Goal: Complete application form

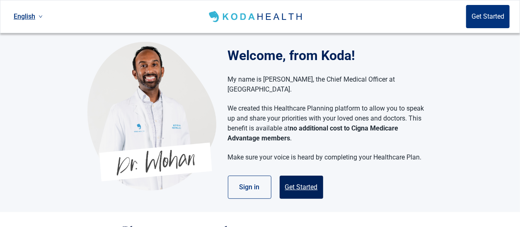
click at [298, 176] on button "Get Started" at bounding box center [301, 187] width 43 height 23
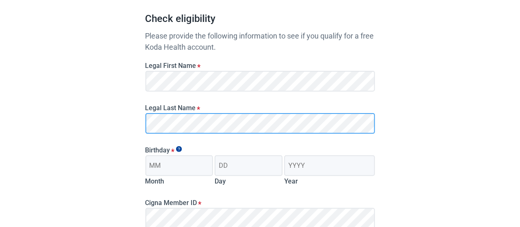
scroll to position [83, 0]
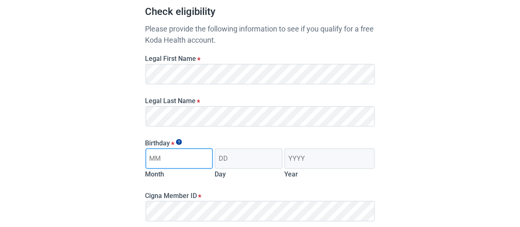
click at [173, 161] on input "Month" at bounding box center [179, 158] width 68 height 21
type input "09"
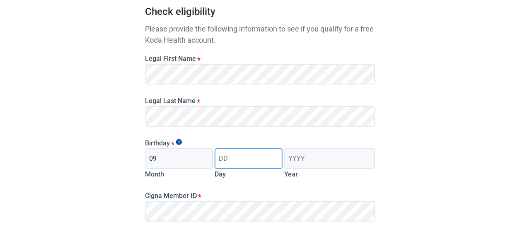
click at [233, 165] on input "Day" at bounding box center [249, 158] width 68 height 21
type input "12"
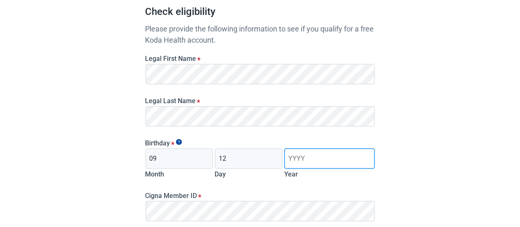
click at [297, 155] on input "Year" at bounding box center [329, 158] width 90 height 21
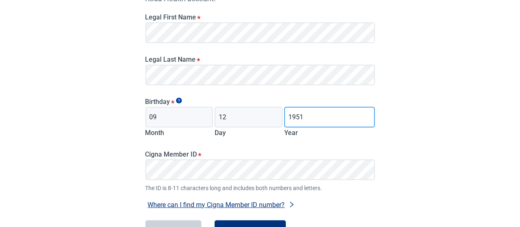
type input "1951"
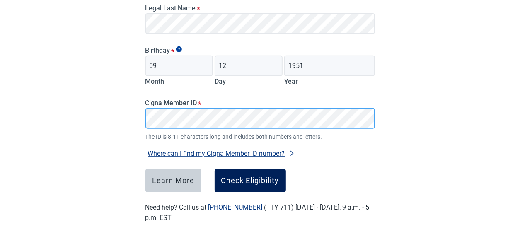
scroll to position [192, 0]
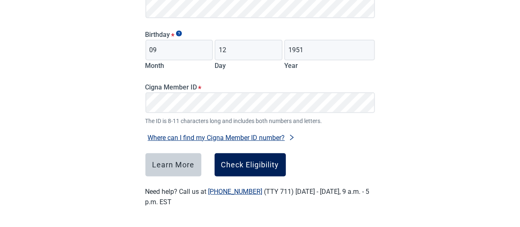
click at [248, 162] on div "Check Eligibility" at bounding box center [250, 165] width 58 height 8
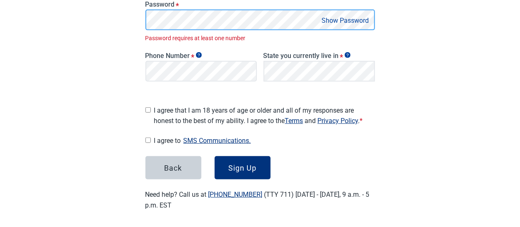
scroll to position [197, 0]
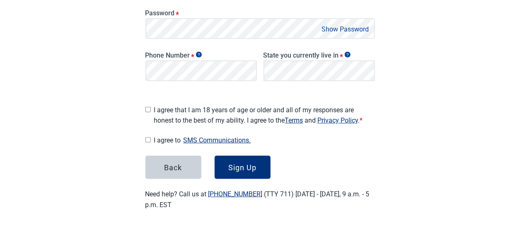
click at [339, 31] on button "Show Password" at bounding box center [345, 29] width 52 height 11
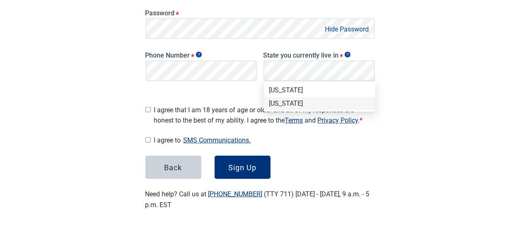
click at [308, 104] on div "[US_STATE]" at bounding box center [319, 103] width 101 height 9
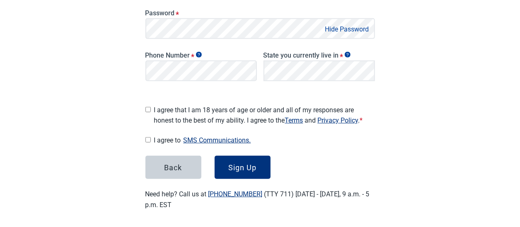
click at [148, 102] on div "Main content" at bounding box center [147, 108] width 5 height 14
click at [148, 107] on input "I agree that I am 18 years of age or older and all of my responses are honest t…" at bounding box center [147, 109] width 5 height 5
checkbox input "true"
click at [150, 138] on input "I agree to SMS Communications." at bounding box center [147, 139] width 5 height 5
checkbox input "true"
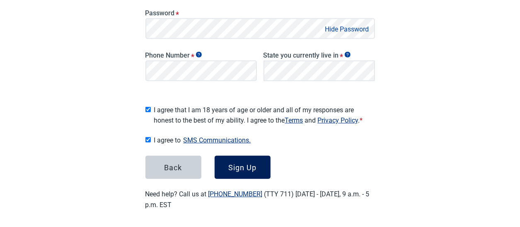
click at [245, 164] on div "Sign Up" at bounding box center [242, 167] width 28 height 8
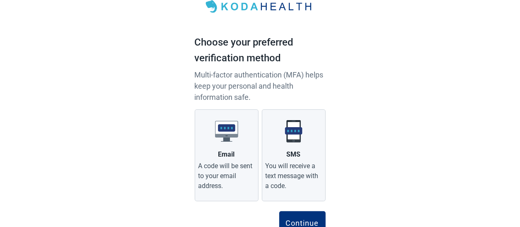
scroll to position [41, 0]
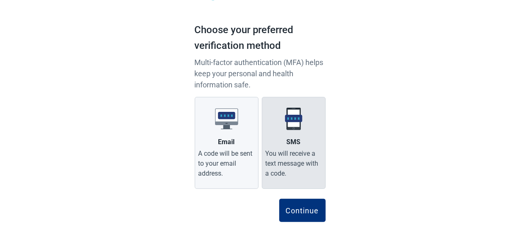
click at [301, 162] on div "You will receive a text message with a code." at bounding box center [294, 164] width 56 height 30
click at [0, 0] on input "SMS You will receive a text message with a code." at bounding box center [0, 0] width 0 height 0
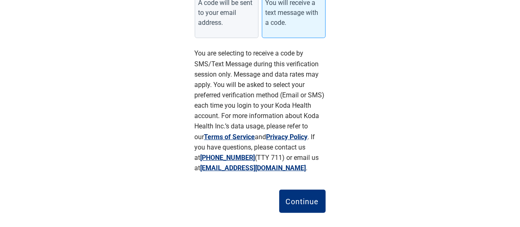
scroll to position [204, 0]
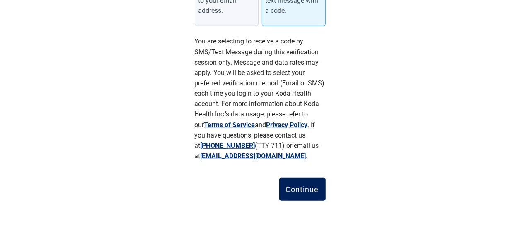
click at [299, 188] on div "Continue" at bounding box center [302, 189] width 33 height 8
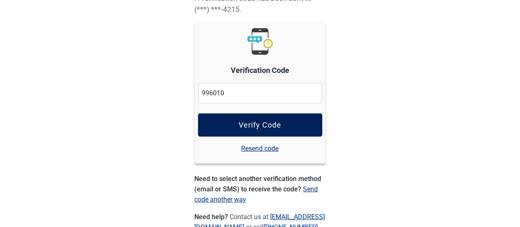
type input "996010"
click at [249, 119] on button "Verify Code" at bounding box center [260, 125] width 124 height 23
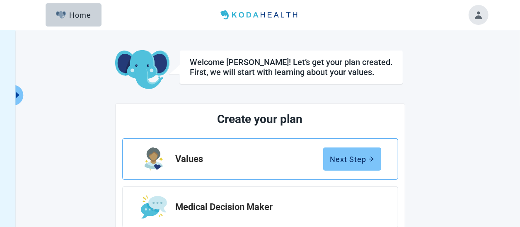
click at [367, 157] on div "Next Step" at bounding box center [352, 159] width 44 height 8
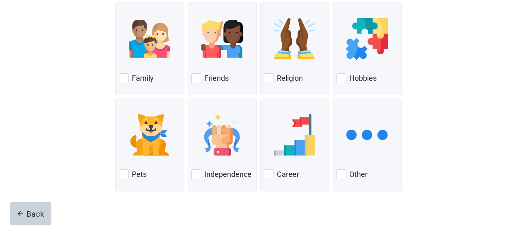
scroll to position [124, 0]
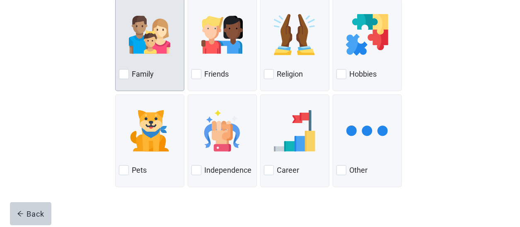
click at [122, 76] on div at bounding box center [124, 74] width 10 height 10
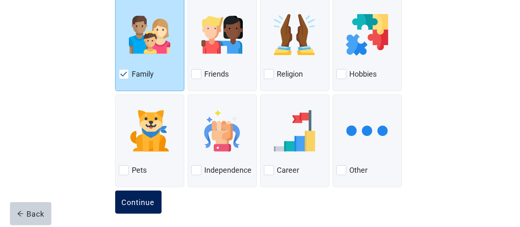
click at [132, 203] on div "Continue" at bounding box center [138, 202] width 33 height 8
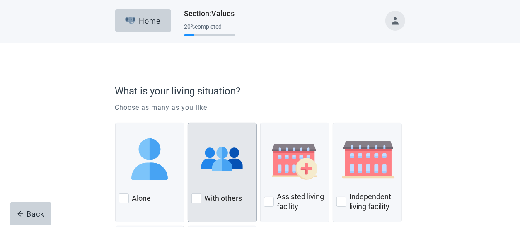
click at [201, 198] on div at bounding box center [196, 198] width 10 height 10
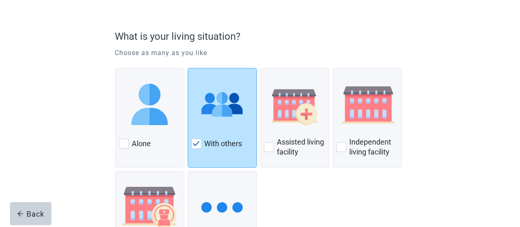
scroll to position [124, 0]
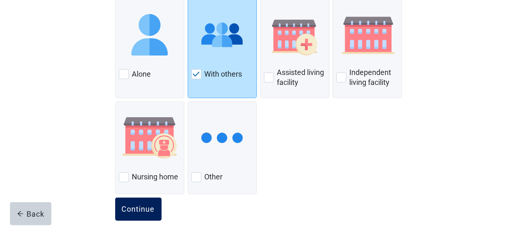
click at [146, 211] on div "Continue" at bounding box center [138, 209] width 33 height 8
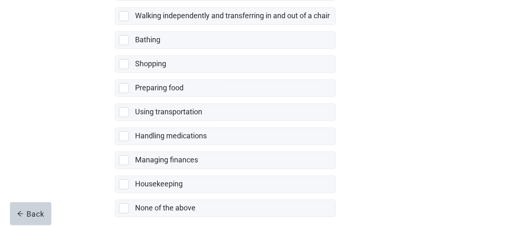
scroll to position [228, 0]
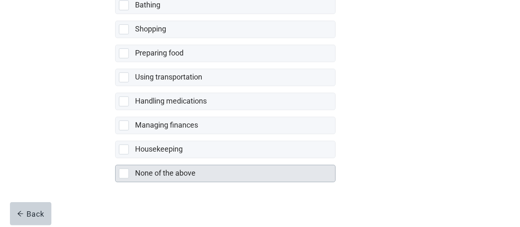
click at [123, 169] on div at bounding box center [124, 174] width 10 height 10
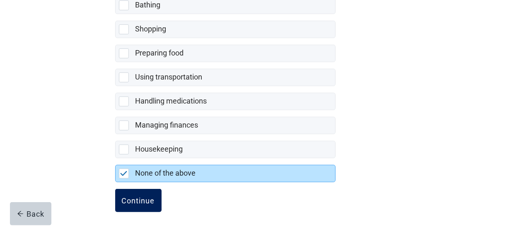
click at [143, 196] on div "Continue" at bounding box center [138, 200] width 33 height 8
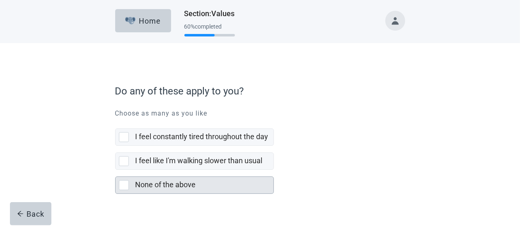
click at [126, 179] on div "None of the above" at bounding box center [195, 185] width 158 height 17
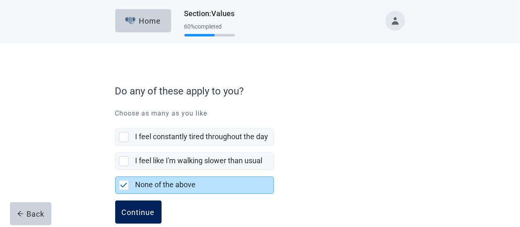
click at [153, 212] on div "Continue" at bounding box center [138, 212] width 33 height 8
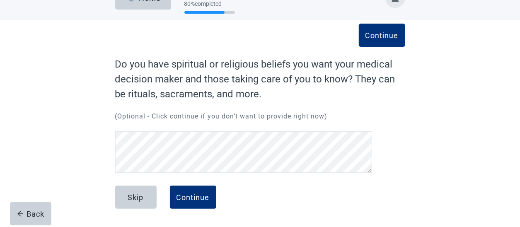
scroll to position [22, 0]
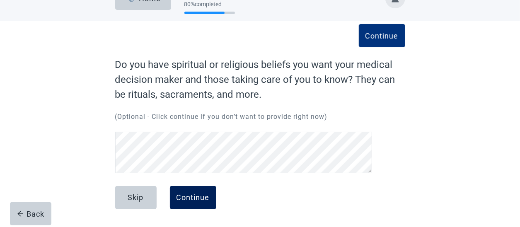
click at [189, 191] on button "Continue" at bounding box center [193, 197] width 46 height 23
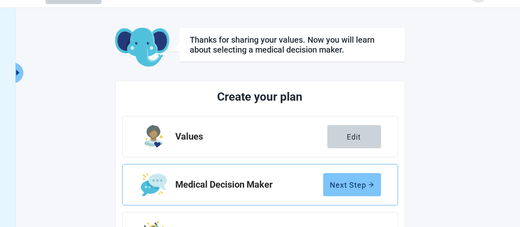
click at [345, 187] on div "Next Step" at bounding box center [352, 185] width 44 height 8
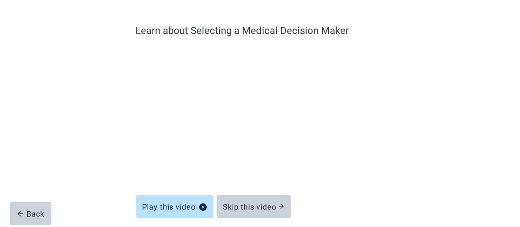
scroll to position [92, 0]
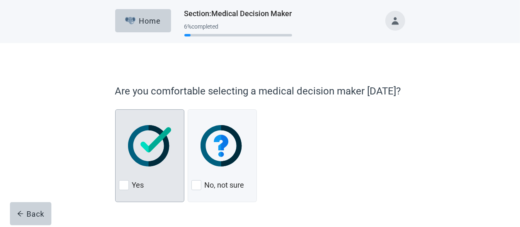
click at [123, 184] on div at bounding box center [124, 185] width 10 height 10
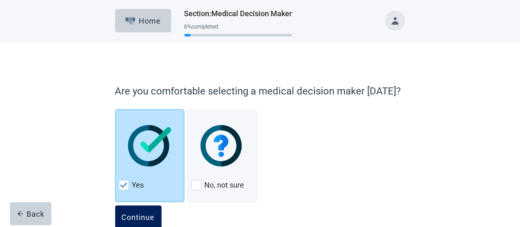
click at [140, 214] on div "Continue" at bounding box center [138, 217] width 33 height 8
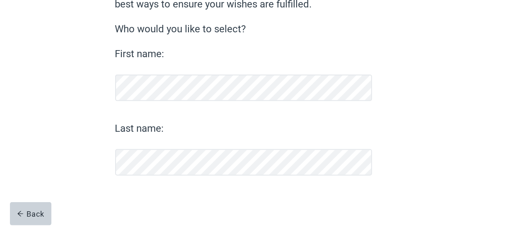
scroll to position [98, 0]
click at [133, 201] on div "Continue" at bounding box center [138, 197] width 33 height 8
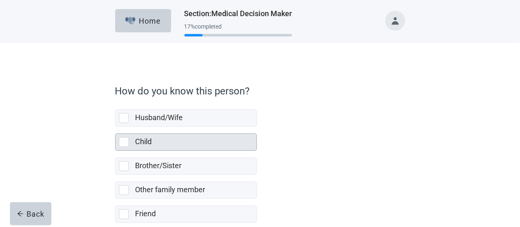
click at [124, 143] on div at bounding box center [124, 142] width 10 height 10
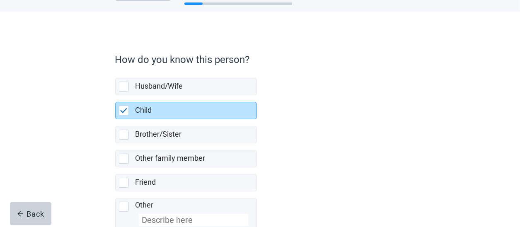
scroll to position [82, 0]
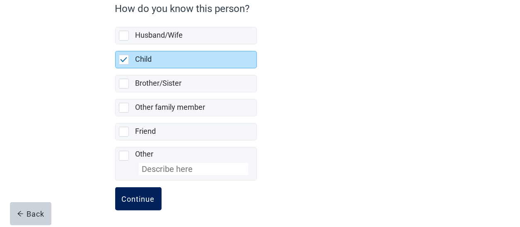
click at [141, 191] on button "Continue" at bounding box center [138, 198] width 46 height 23
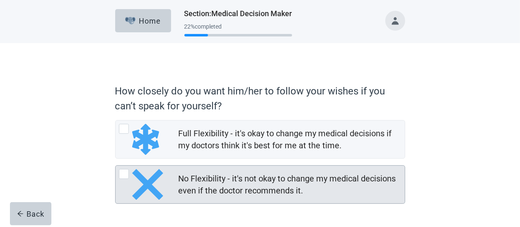
click at [125, 174] on div at bounding box center [124, 174] width 10 height 10
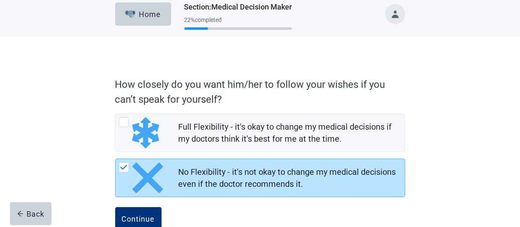
scroll to position [27, 0]
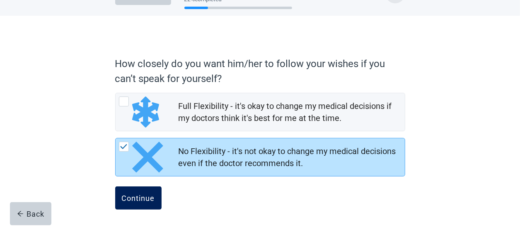
click at [150, 200] on div "Continue" at bounding box center [138, 198] width 33 height 8
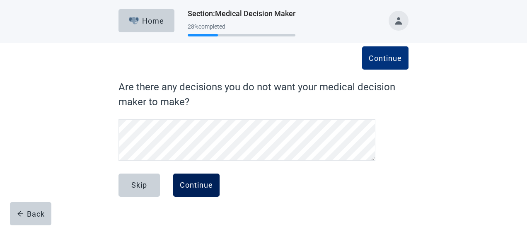
click at [201, 189] on div "Continue" at bounding box center [196, 185] width 33 height 8
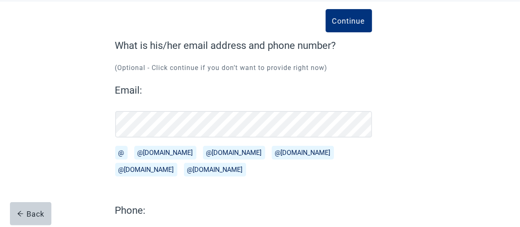
scroll to position [123, 0]
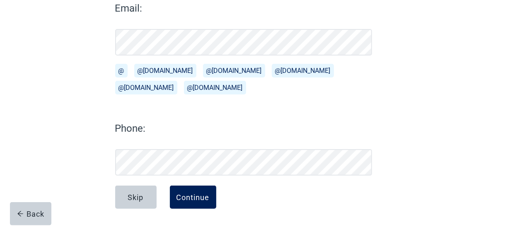
click at [192, 201] on div "Continue" at bounding box center [192, 197] width 33 height 8
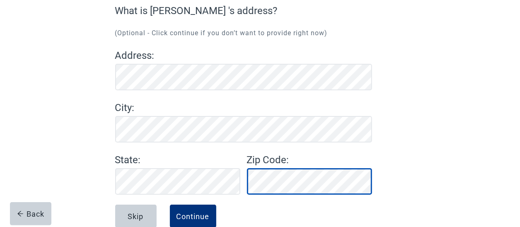
scroll to position [95, 0]
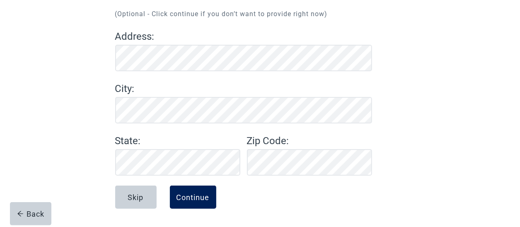
click at [198, 204] on button "Continue" at bounding box center [193, 197] width 46 height 23
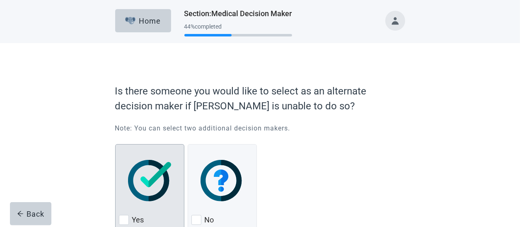
click at [124, 217] on div at bounding box center [124, 220] width 10 height 10
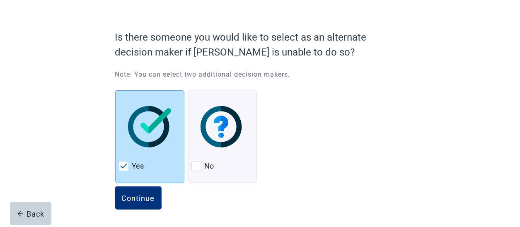
scroll to position [54, 0]
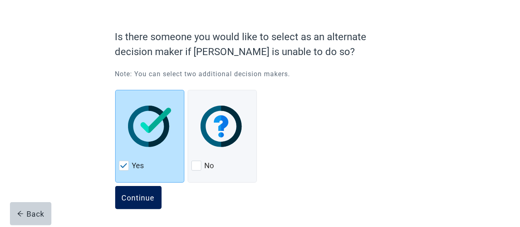
click at [136, 199] on div "Continue" at bounding box center [138, 197] width 33 height 8
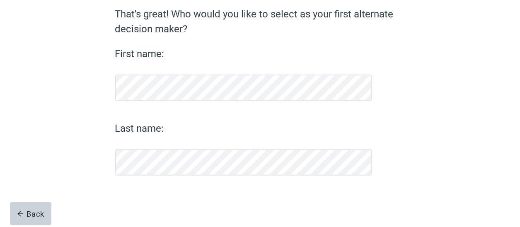
scroll to position [73, 0]
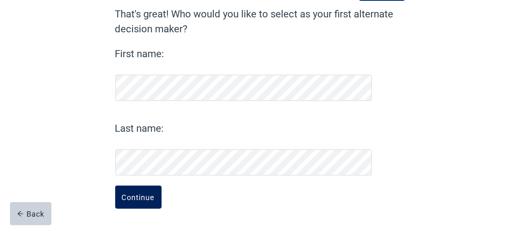
click at [135, 191] on button "Continue" at bounding box center [138, 197] width 46 height 23
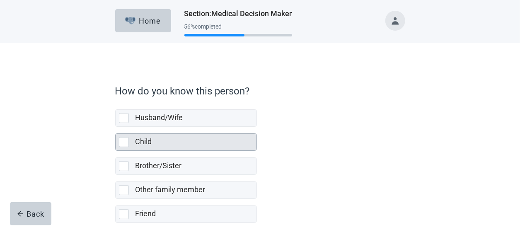
click at [128, 146] on div at bounding box center [124, 142] width 10 height 10
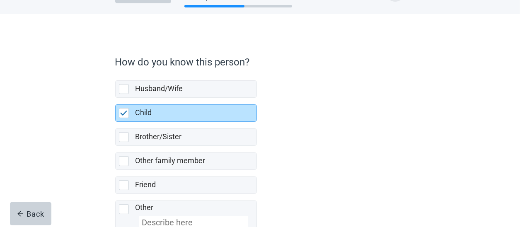
scroll to position [82, 0]
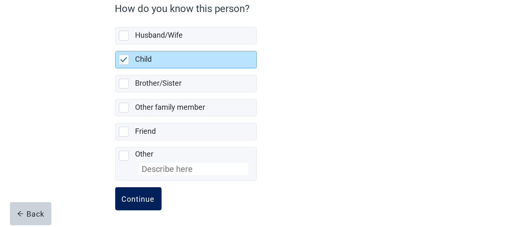
click at [157, 191] on button "Continue" at bounding box center [138, 198] width 46 height 23
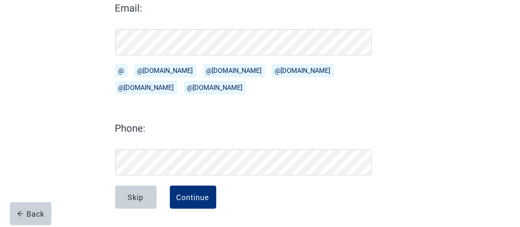
scroll to position [123, 0]
click at [192, 199] on div "Continue" at bounding box center [192, 197] width 33 height 8
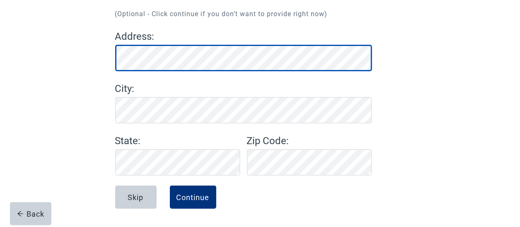
scroll to position [95, 0]
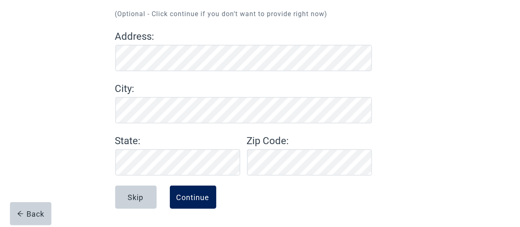
click at [179, 193] on div "Continue" at bounding box center [192, 197] width 33 height 8
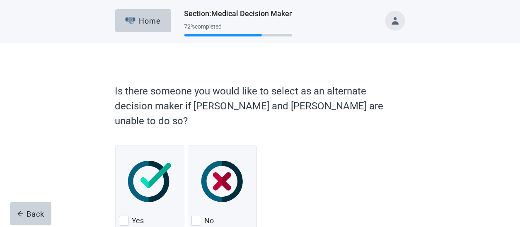
scroll to position [40, 0]
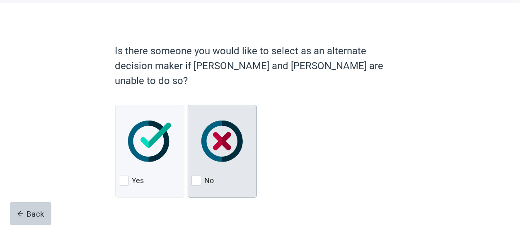
click at [193, 176] on div at bounding box center [196, 181] width 10 height 10
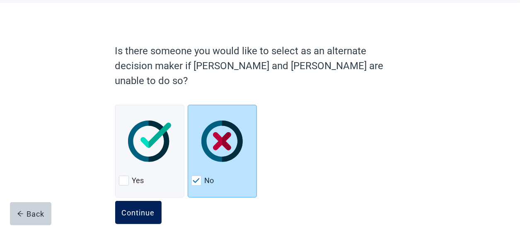
click at [142, 208] on div "Continue" at bounding box center [138, 212] width 33 height 8
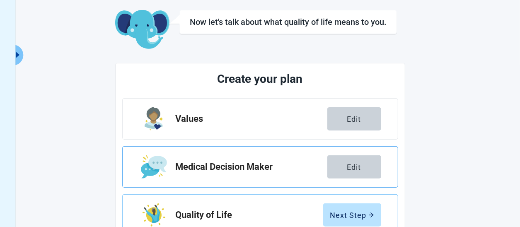
scroll to position [82, 0]
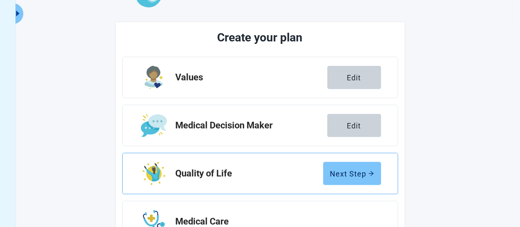
click at [344, 173] on div "Next Step" at bounding box center [352, 173] width 44 height 8
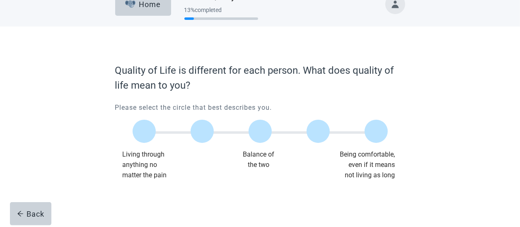
scroll to position [17, 0]
click at [375, 133] on div at bounding box center [376, 131] width 23 height 23
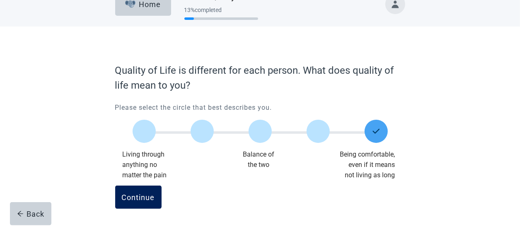
drag, startPoint x: 143, startPoint y: 191, endPoint x: 152, endPoint y: 192, distance: 9.1
click at [147, 191] on button "Continue" at bounding box center [138, 197] width 46 height 23
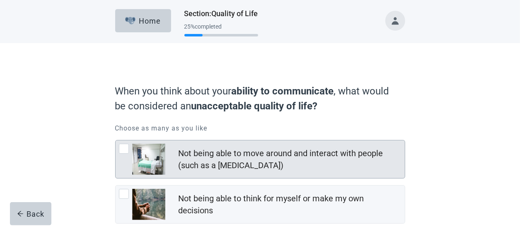
click at [126, 149] on div at bounding box center [124, 149] width 10 height 10
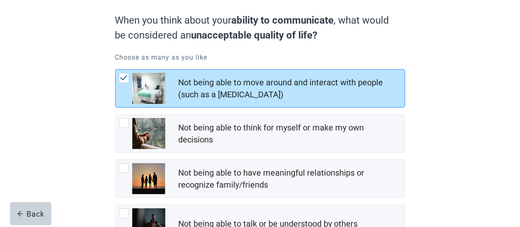
scroll to position [83, 0]
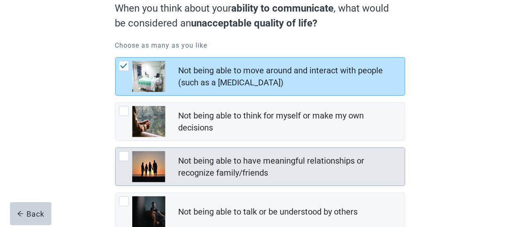
click at [128, 157] on div at bounding box center [124, 156] width 10 height 10
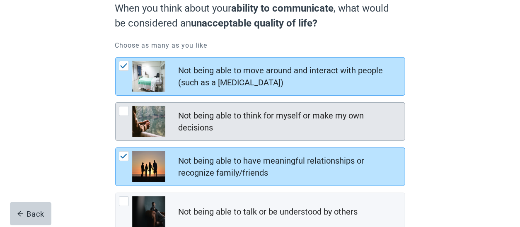
click at [123, 105] on div "Not being able to think for myself or make my own decisions" at bounding box center [260, 122] width 289 height 38
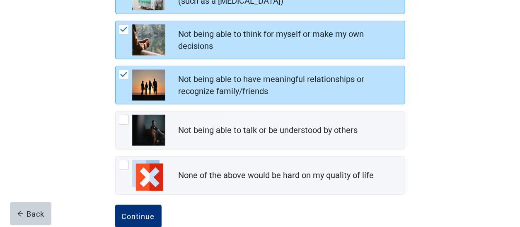
scroll to position [166, 0]
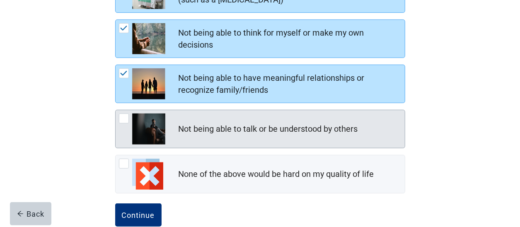
click at [128, 118] on div at bounding box center [124, 119] width 10 height 10
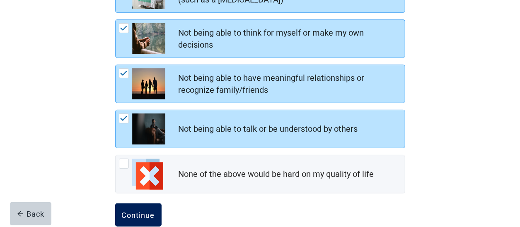
click at [144, 213] on div "Continue" at bounding box center [138, 215] width 33 height 8
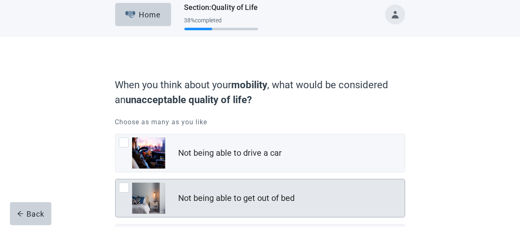
scroll to position [41, 0]
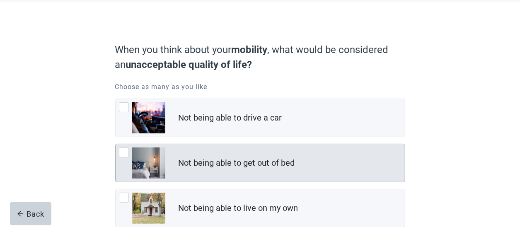
click at [124, 148] on div at bounding box center [124, 152] width 10 height 10
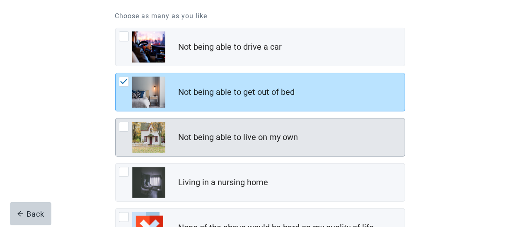
scroll to position [124, 0]
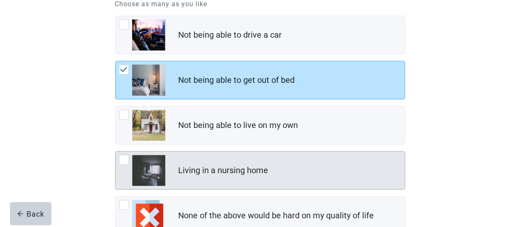
click at [124, 158] on div at bounding box center [124, 160] width 10 height 10
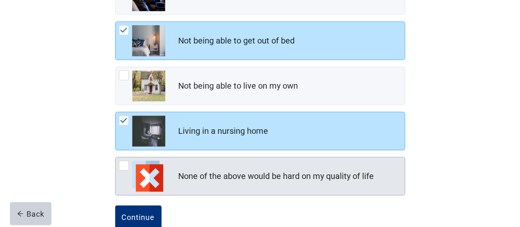
scroll to position [182, 0]
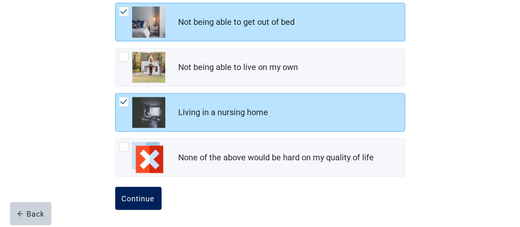
click at [152, 196] on div "Continue" at bounding box center [138, 198] width 33 height 8
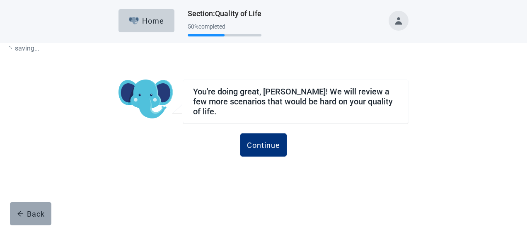
click at [32, 210] on div "Back" at bounding box center [31, 214] width 28 height 8
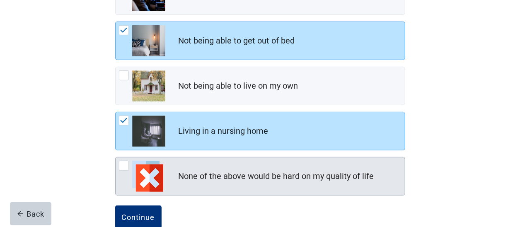
scroll to position [166, 0]
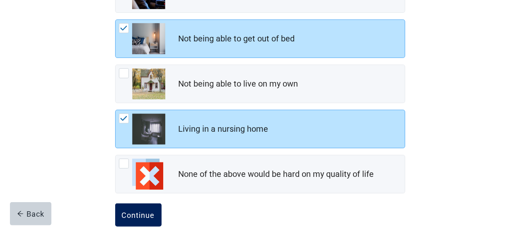
click at [133, 215] on div "Continue" at bounding box center [138, 215] width 33 height 8
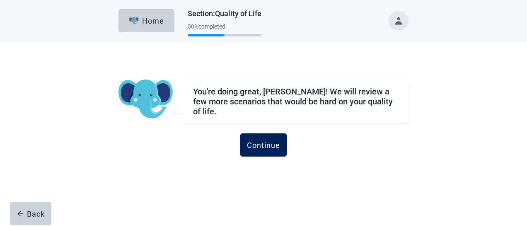
click at [264, 141] on div "Continue" at bounding box center [263, 145] width 33 height 8
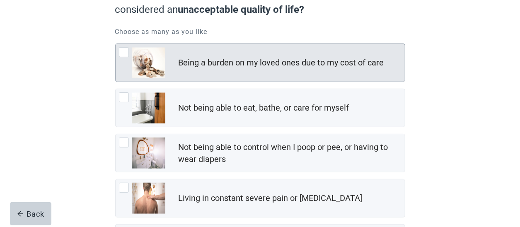
scroll to position [124, 0]
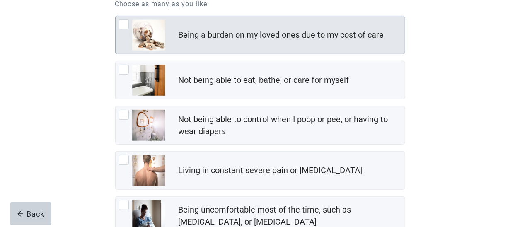
click at [127, 23] on div at bounding box center [124, 24] width 10 height 10
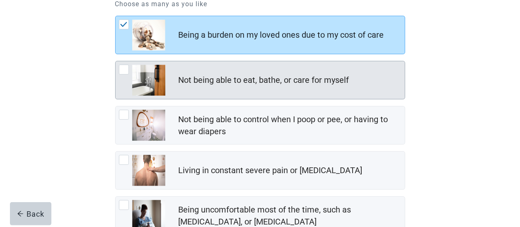
click at [126, 70] on div at bounding box center [124, 70] width 10 height 10
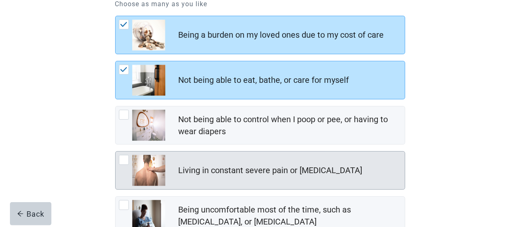
click at [124, 153] on div "Living in constant severe pain or [MEDICAL_DATA]" at bounding box center [260, 171] width 289 height 38
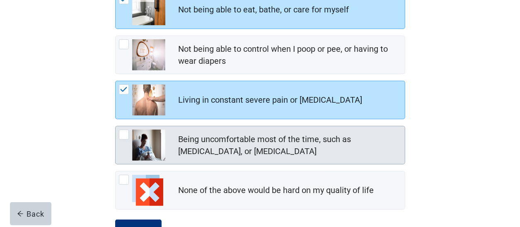
scroll to position [207, 0]
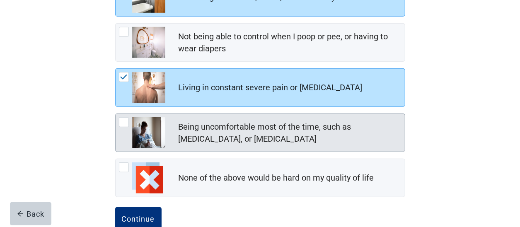
click at [126, 119] on div at bounding box center [124, 122] width 10 height 10
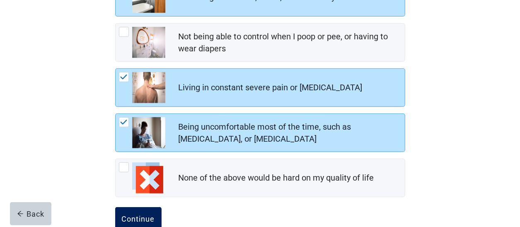
click at [148, 215] on div "Continue" at bounding box center [138, 219] width 33 height 8
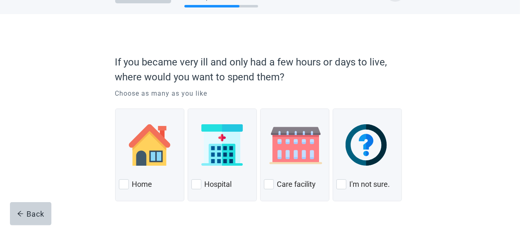
scroll to position [48, 0]
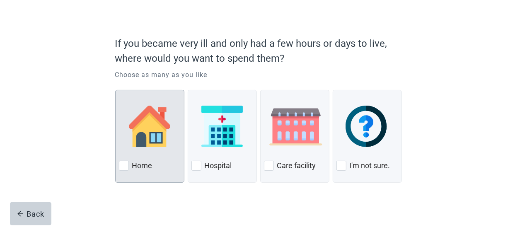
click at [127, 162] on div at bounding box center [124, 166] width 10 height 10
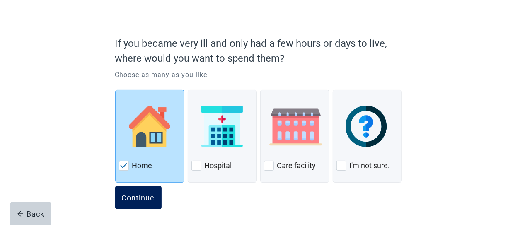
click at [137, 192] on button "Continue" at bounding box center [138, 197] width 46 height 23
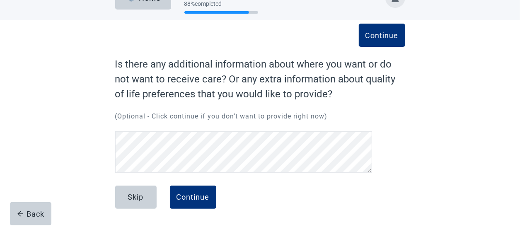
scroll to position [22, 0]
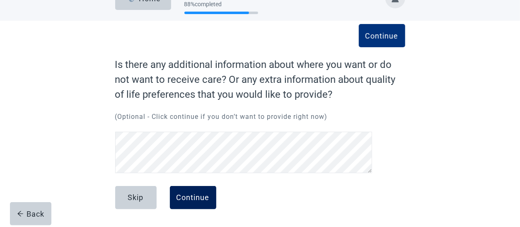
click at [192, 199] on div "Continue" at bounding box center [192, 197] width 33 height 8
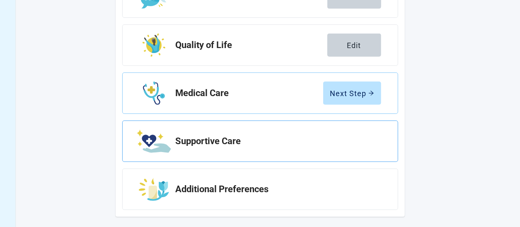
scroll to position [217, 0]
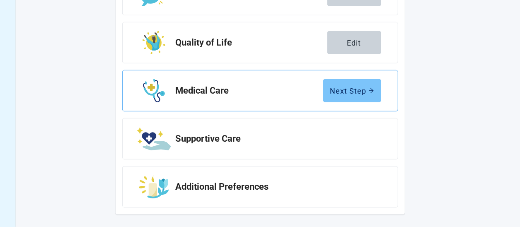
click at [370, 89] on icon "arrow-right" at bounding box center [371, 91] width 6 height 6
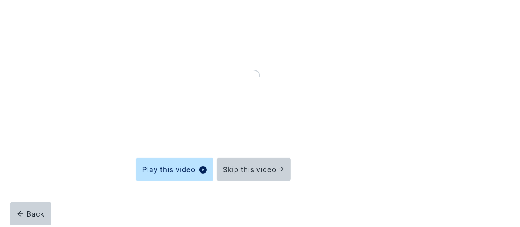
scroll to position [92, 0]
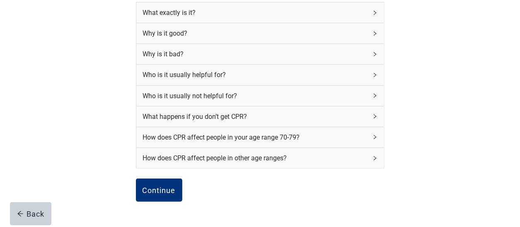
scroll to position [129, 0]
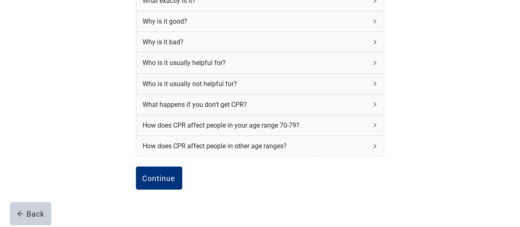
click at [360, 130] on div "How does CPR affect people in your age range 70-79?" at bounding box center [255, 125] width 225 height 10
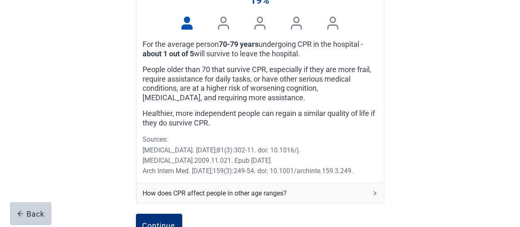
scroll to position [336, 0]
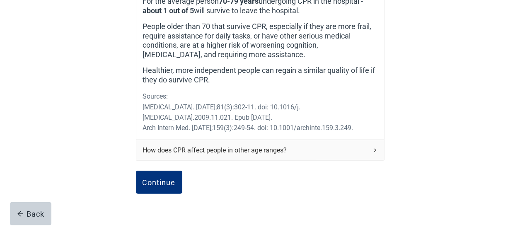
click at [375, 152] on icon "right" at bounding box center [375, 150] width 2 height 4
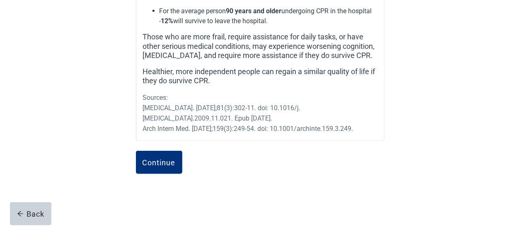
scroll to position [585, 0]
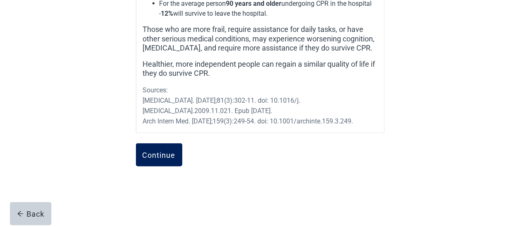
click at [155, 157] on div "Continue" at bounding box center [159, 155] width 33 height 8
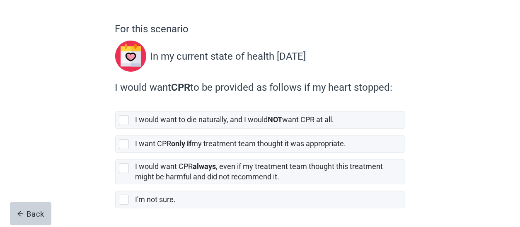
scroll to position [86, 0]
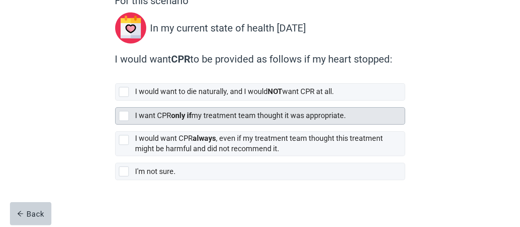
click at [126, 118] on div at bounding box center [124, 116] width 10 height 10
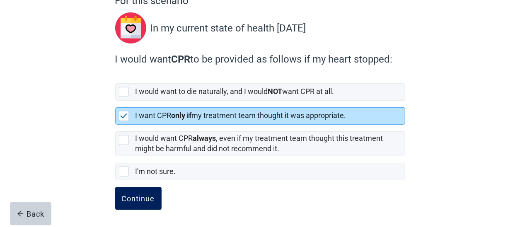
click at [150, 201] on button "Continue" at bounding box center [138, 198] width 46 height 23
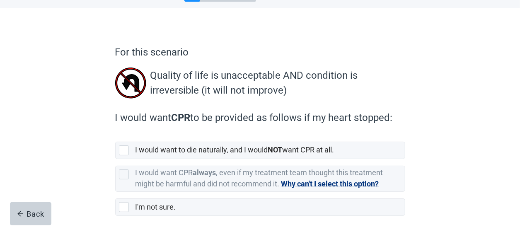
scroll to position [41, 0]
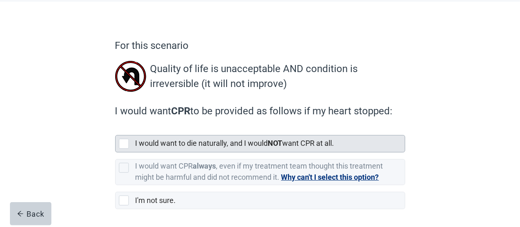
click at [126, 142] on div at bounding box center [124, 144] width 10 height 10
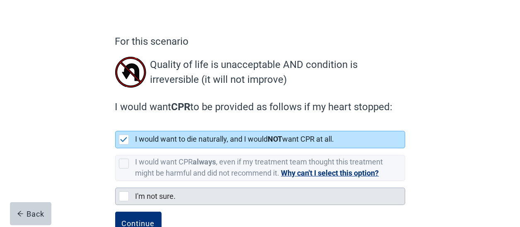
scroll to position [71, 0]
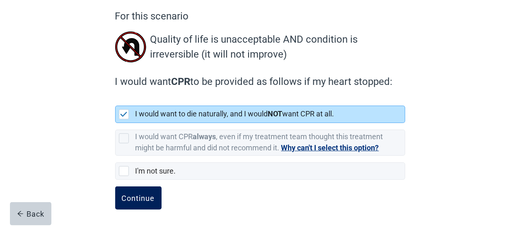
click at [141, 202] on button "Continue" at bounding box center [138, 197] width 46 height 23
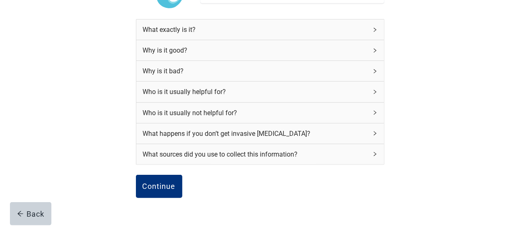
scroll to position [124, 0]
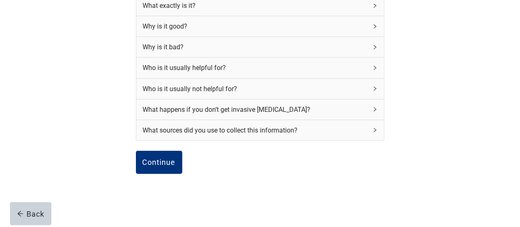
click at [372, 86] on div "Who is it usually not helpful for?" at bounding box center [260, 89] width 248 height 20
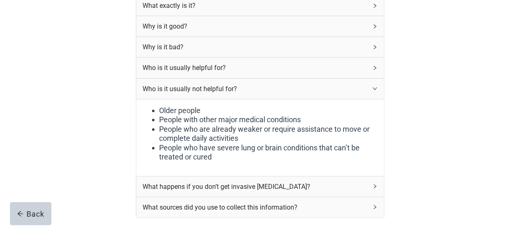
scroll to position [207, 0]
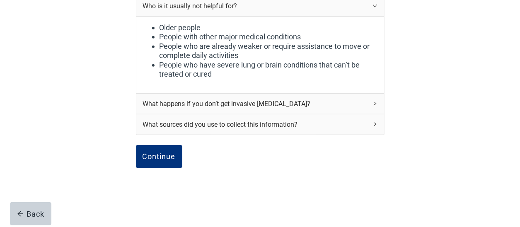
click at [374, 104] on icon "right" at bounding box center [374, 103] width 5 height 5
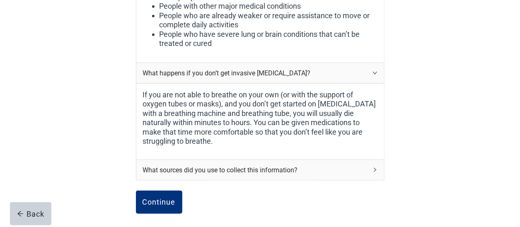
scroll to position [290, 0]
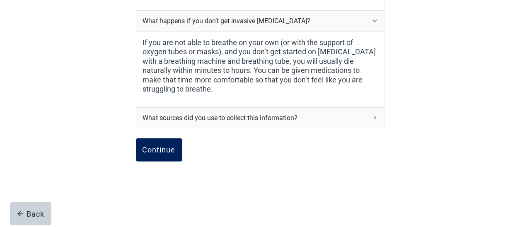
click at [163, 149] on div "Continue" at bounding box center [159, 150] width 33 height 8
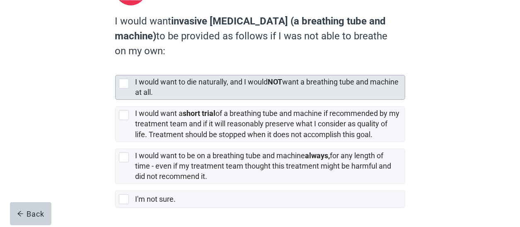
scroll to position [152, 0]
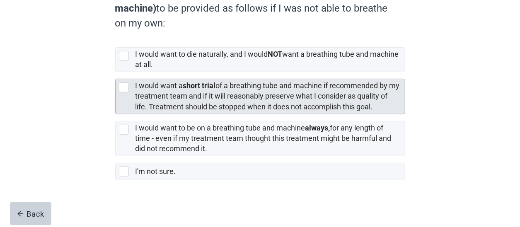
click at [124, 92] on div "I would want a short trial of a breathing tube and machine if recommended by my…" at bounding box center [260, 96] width 289 height 34
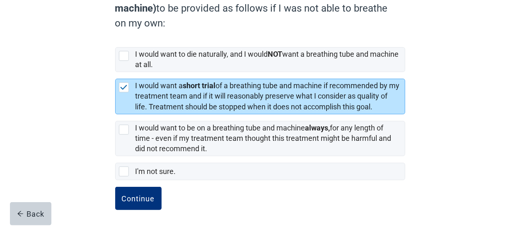
click at [162, 191] on div "Continue" at bounding box center [260, 207] width 290 height 41
click at [149, 198] on div "Continue" at bounding box center [138, 198] width 33 height 8
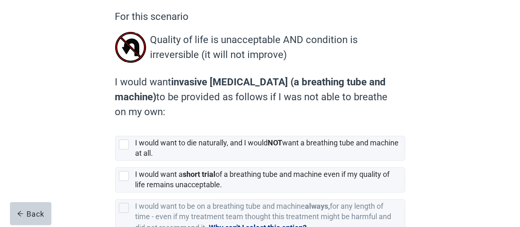
scroll to position [83, 0]
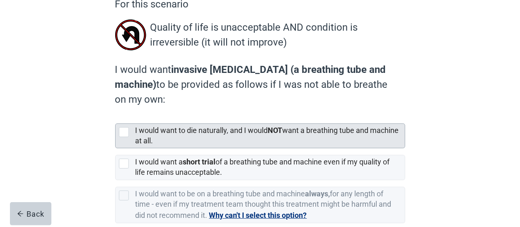
click at [123, 135] on div at bounding box center [124, 132] width 10 height 10
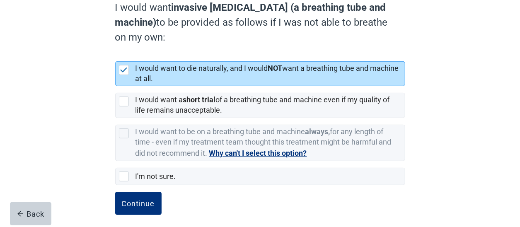
scroll to position [150, 0]
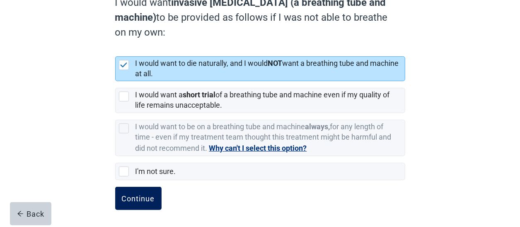
click at [147, 195] on div "Continue" at bounding box center [138, 198] width 33 height 8
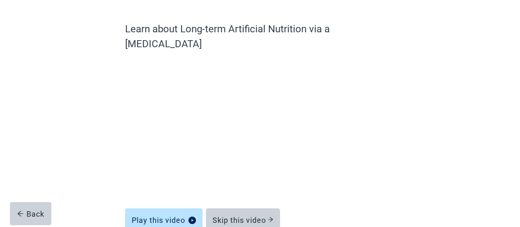
scroll to position [51, 0]
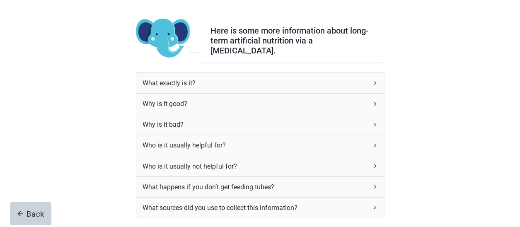
click at [378, 160] on div "Who is it usually not helpful for?" at bounding box center [260, 166] width 248 height 20
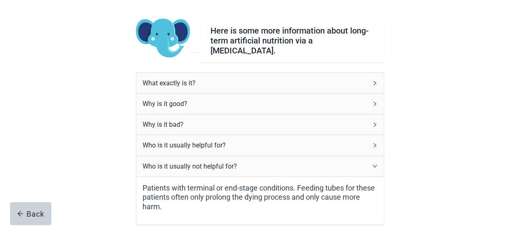
click at [374, 143] on icon "right" at bounding box center [374, 145] width 5 height 5
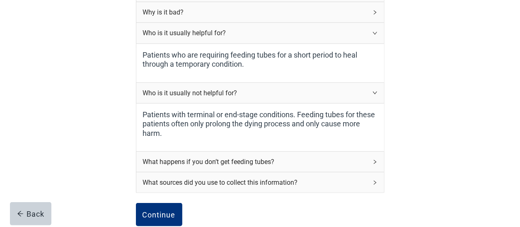
scroll to position [175, 0]
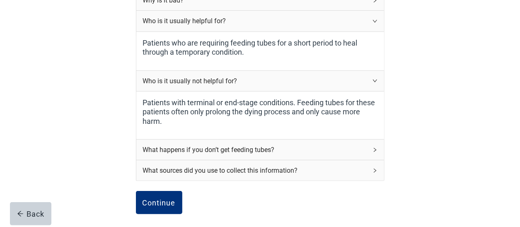
click at [375, 148] on icon "right" at bounding box center [375, 150] width 2 height 4
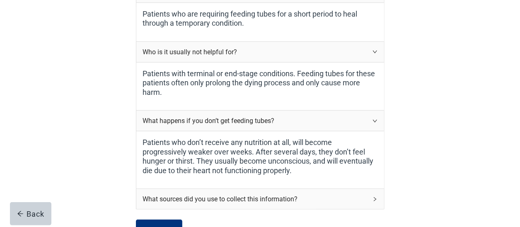
scroll to position [217, 0]
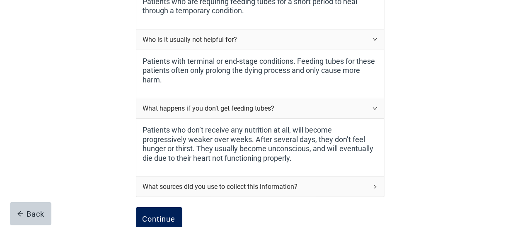
click at [162, 208] on button "Continue" at bounding box center [159, 218] width 46 height 23
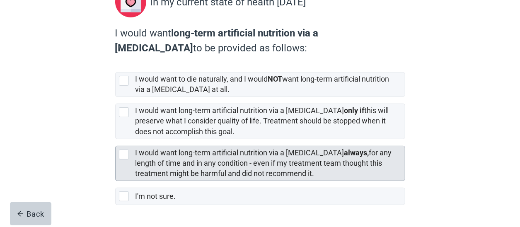
scroll to position [124, 0]
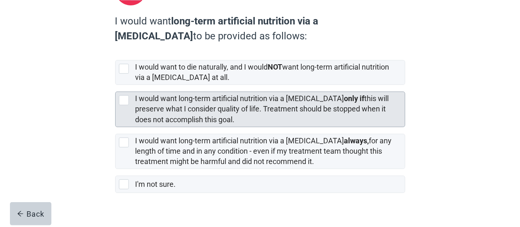
click at [123, 95] on div at bounding box center [124, 100] width 10 height 10
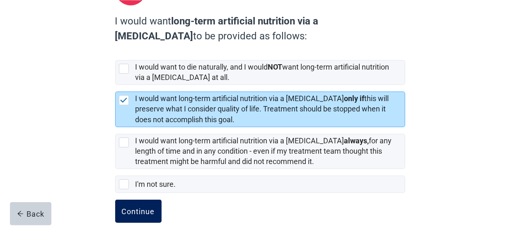
click at [150, 204] on button "Continue" at bounding box center [138, 211] width 46 height 23
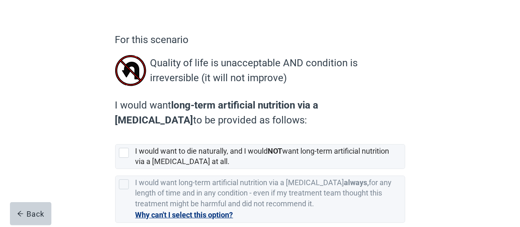
scroll to position [83, 0]
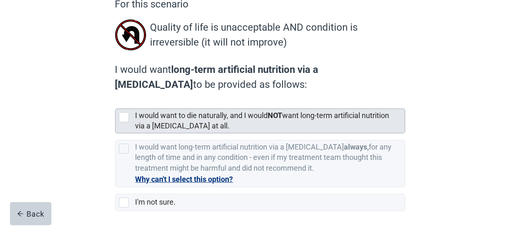
click at [125, 114] on div at bounding box center [124, 117] width 10 height 10
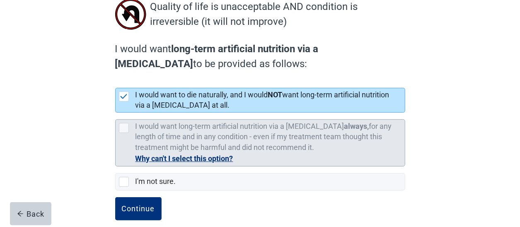
scroll to position [114, 0]
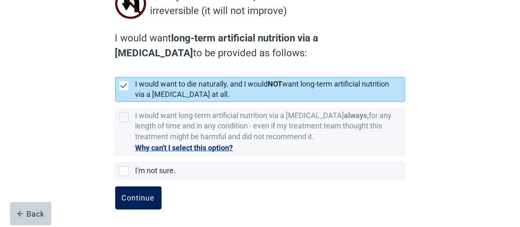
click at [138, 195] on div "Continue" at bounding box center [138, 198] width 33 height 8
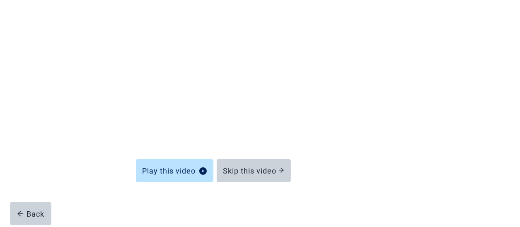
scroll to position [92, 0]
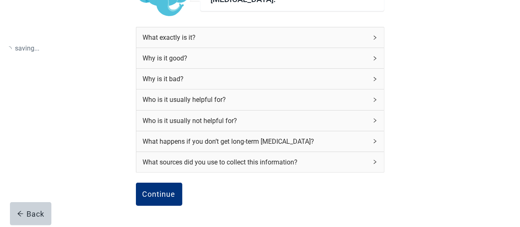
scroll to position [114, 0]
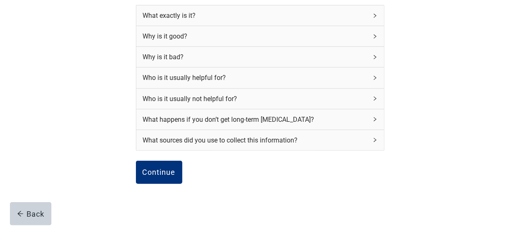
click at [378, 97] on div "Who is it usually not helpful for?" at bounding box center [260, 99] width 248 height 20
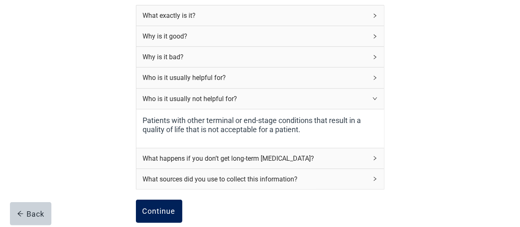
click at [172, 208] on div "Continue" at bounding box center [159, 211] width 33 height 8
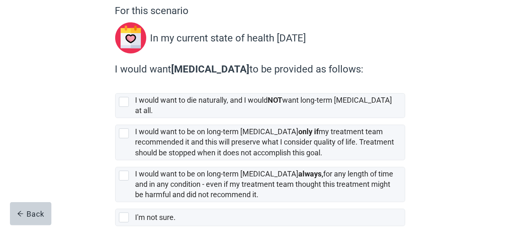
scroll to position [83, 0]
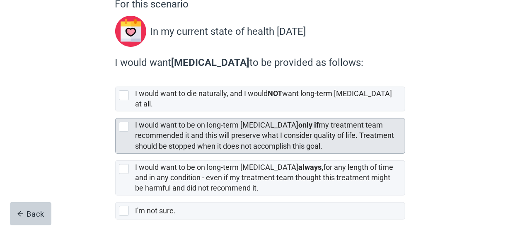
click at [124, 122] on div at bounding box center [124, 127] width 10 height 10
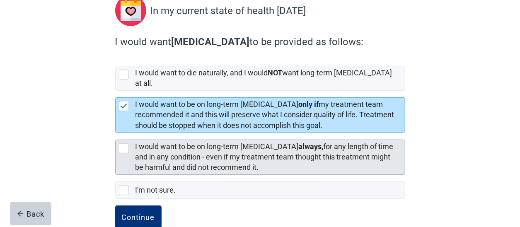
scroll to position [115, 0]
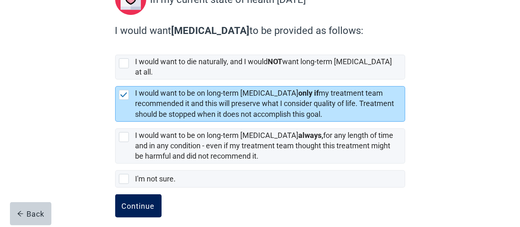
click at [143, 202] on div "Continue" at bounding box center [138, 206] width 33 height 8
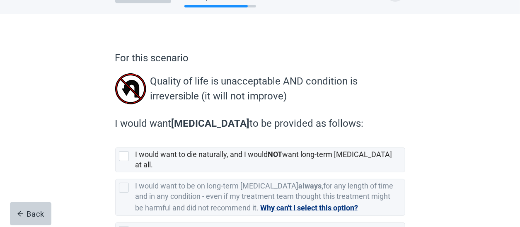
scroll to position [41, 0]
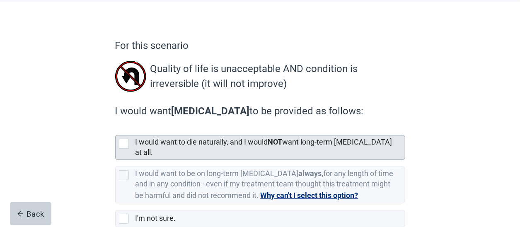
click at [127, 138] on div "I would want to die naturally, and I would NOT want long-term [MEDICAL_DATA] at…" at bounding box center [260, 147] width 289 height 24
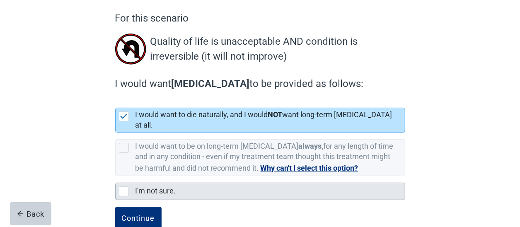
scroll to position [81, 0]
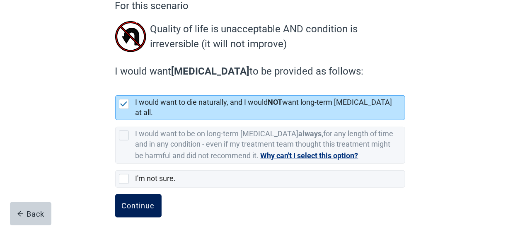
click at [143, 202] on div "Continue" at bounding box center [138, 206] width 33 height 8
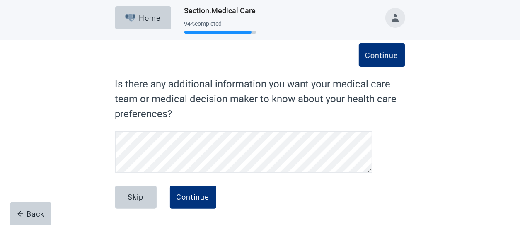
scroll to position [2, 0]
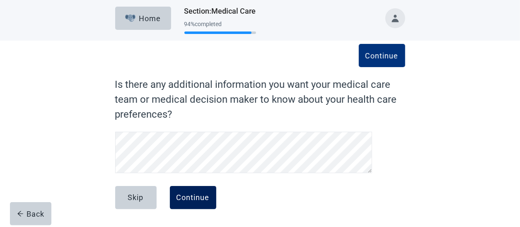
click at [186, 195] on div "Continue" at bounding box center [192, 197] width 33 height 8
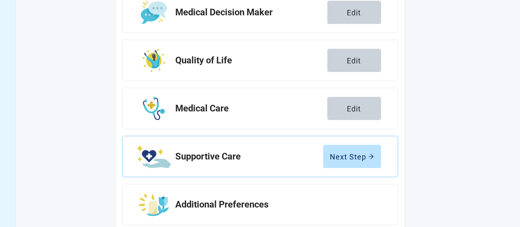
scroll to position [213, 0]
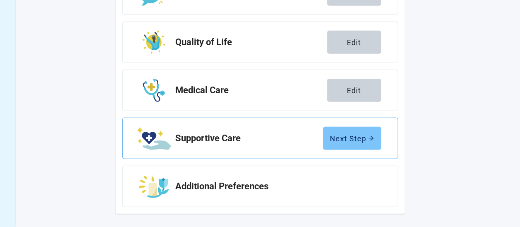
click at [375, 135] on button "Next Step" at bounding box center [352, 138] width 58 height 23
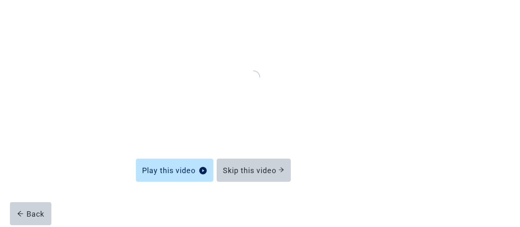
scroll to position [92, 0]
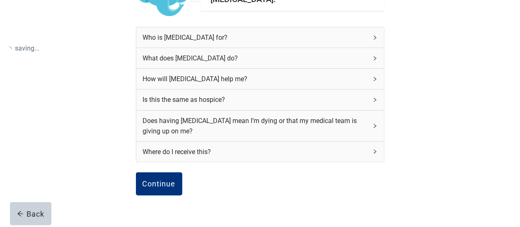
scroll to position [136, 0]
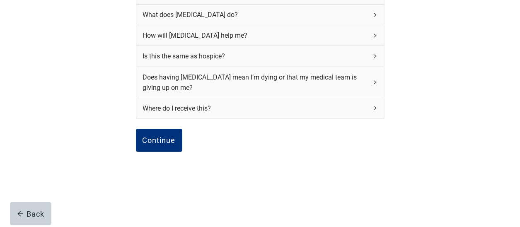
click at [379, 52] on div "Is this the same as hospice?" at bounding box center [260, 56] width 248 height 20
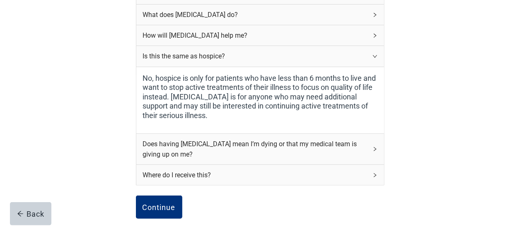
click at [376, 145] on div "Does having [MEDICAL_DATA] mean I’m dying or that my medical team is giving up …" at bounding box center [260, 149] width 248 height 31
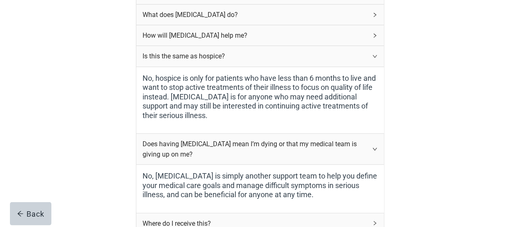
click at [375, 32] on div "How will [MEDICAL_DATA] help me?" at bounding box center [260, 35] width 248 height 20
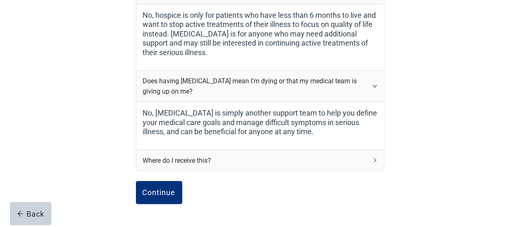
scroll to position [260, 0]
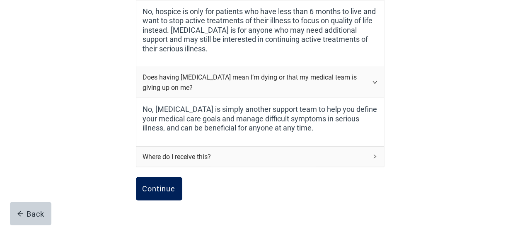
click at [170, 186] on div "Continue" at bounding box center [159, 189] width 33 height 8
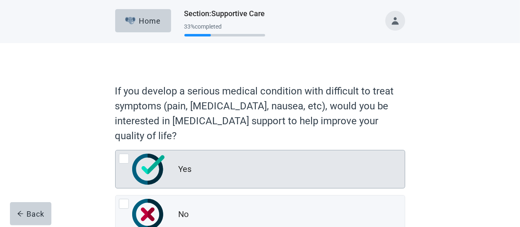
click at [124, 157] on div at bounding box center [124, 159] width 10 height 10
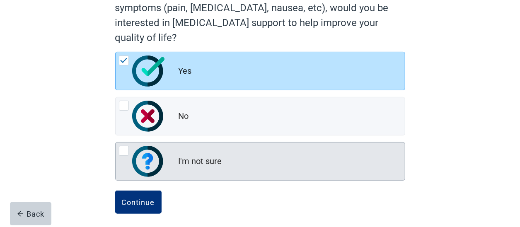
scroll to position [102, 0]
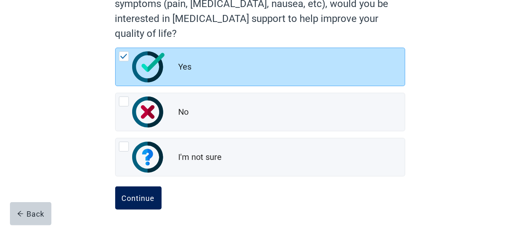
click at [152, 194] on div "Continue" at bounding box center [138, 198] width 33 height 8
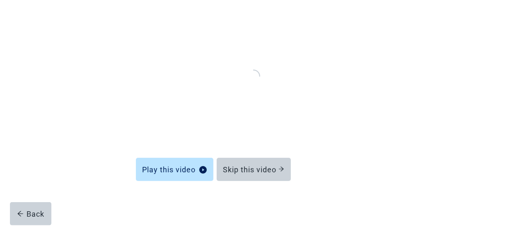
scroll to position [92, 0]
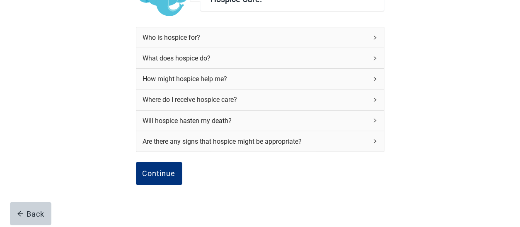
scroll to position [102, 0]
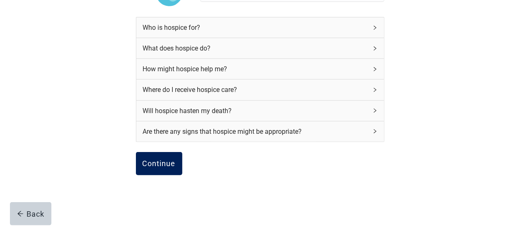
click at [166, 165] on div "Continue" at bounding box center [159, 163] width 33 height 8
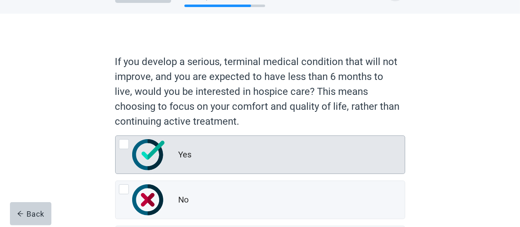
scroll to position [41, 0]
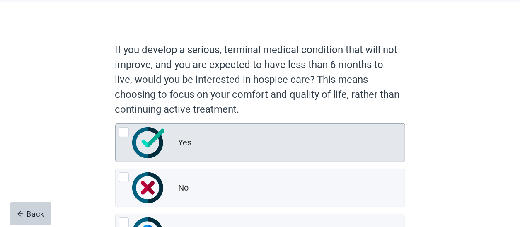
click at [128, 128] on div at bounding box center [124, 132] width 10 height 10
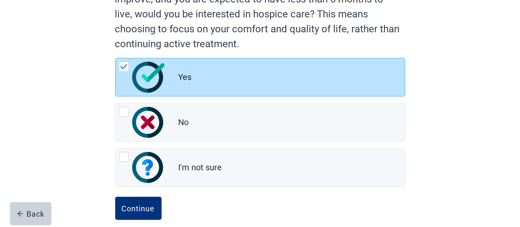
scroll to position [117, 0]
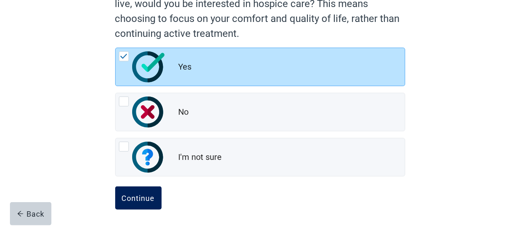
click at [126, 194] on div "Continue" at bounding box center [138, 198] width 33 height 8
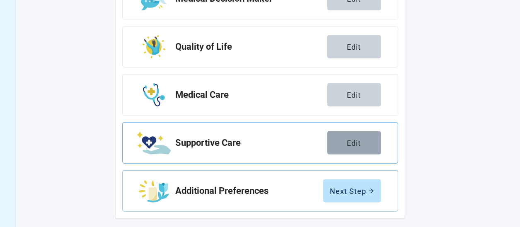
scroll to position [213, 0]
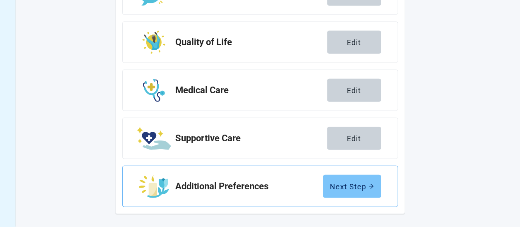
click at [348, 179] on button "Next Step" at bounding box center [352, 186] width 58 height 23
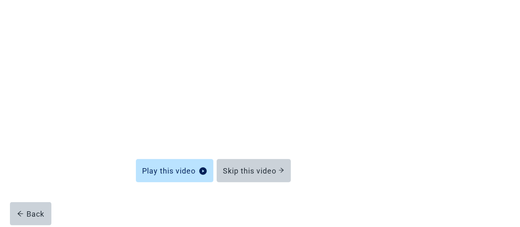
scroll to position [92, 0]
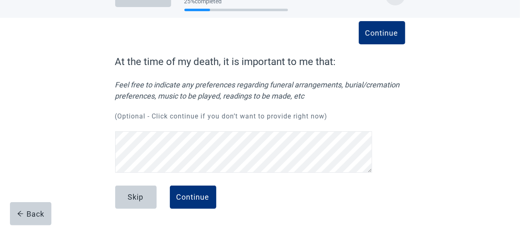
scroll to position [25, 0]
click at [179, 196] on div "Continue" at bounding box center [192, 197] width 33 height 8
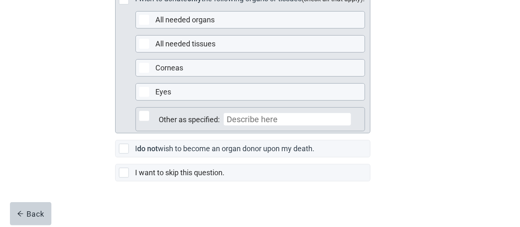
scroll to position [281, 0]
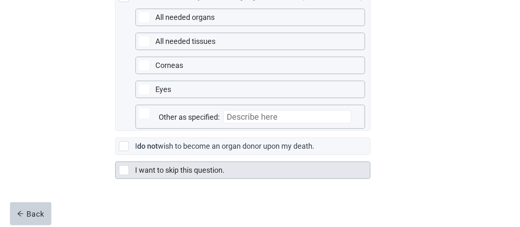
click at [126, 169] on div at bounding box center [124, 170] width 10 height 10
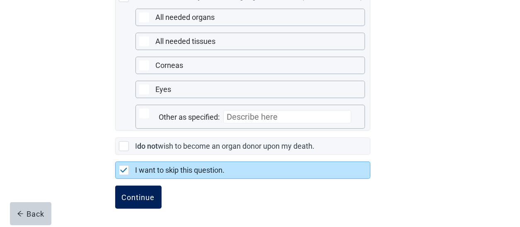
click at [128, 193] on div "Continue" at bounding box center [138, 197] width 33 height 8
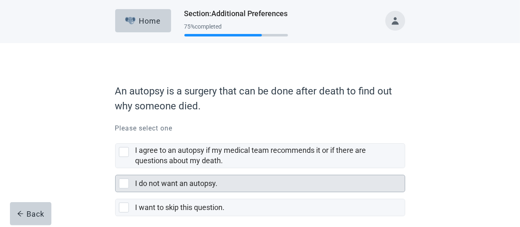
click at [123, 185] on div at bounding box center [124, 184] width 10 height 10
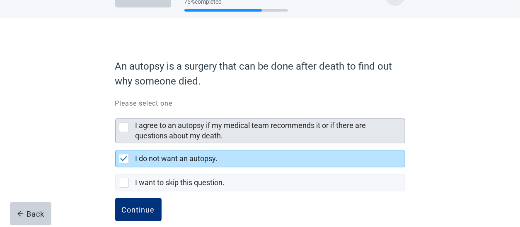
scroll to position [36, 0]
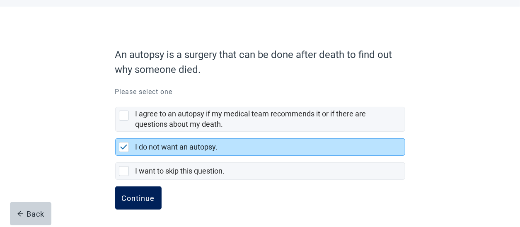
click at [129, 188] on button "Continue" at bounding box center [138, 197] width 46 height 23
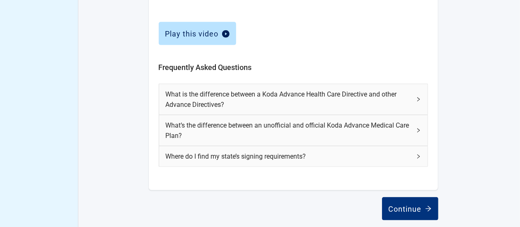
scroll to position [414, 0]
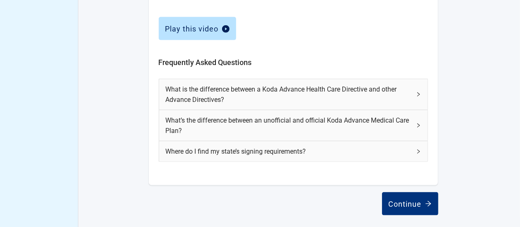
click at [418, 91] on div "What is the difference between a Koda Advance Health Care Directive and other A…" at bounding box center [293, 94] width 268 height 31
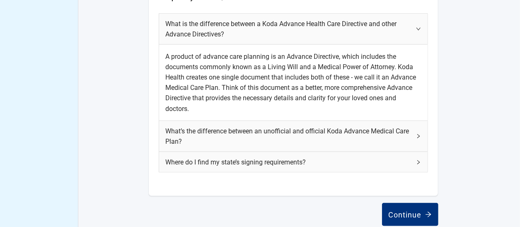
scroll to position [491, 0]
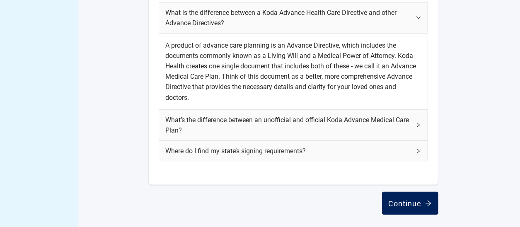
click at [409, 201] on div "Continue" at bounding box center [410, 203] width 43 height 8
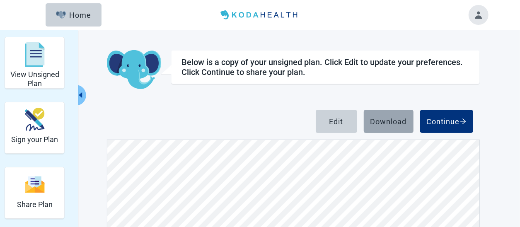
click at [389, 116] on button "Download" at bounding box center [389, 121] width 50 height 23
